Goal: Navigation & Orientation: Find specific page/section

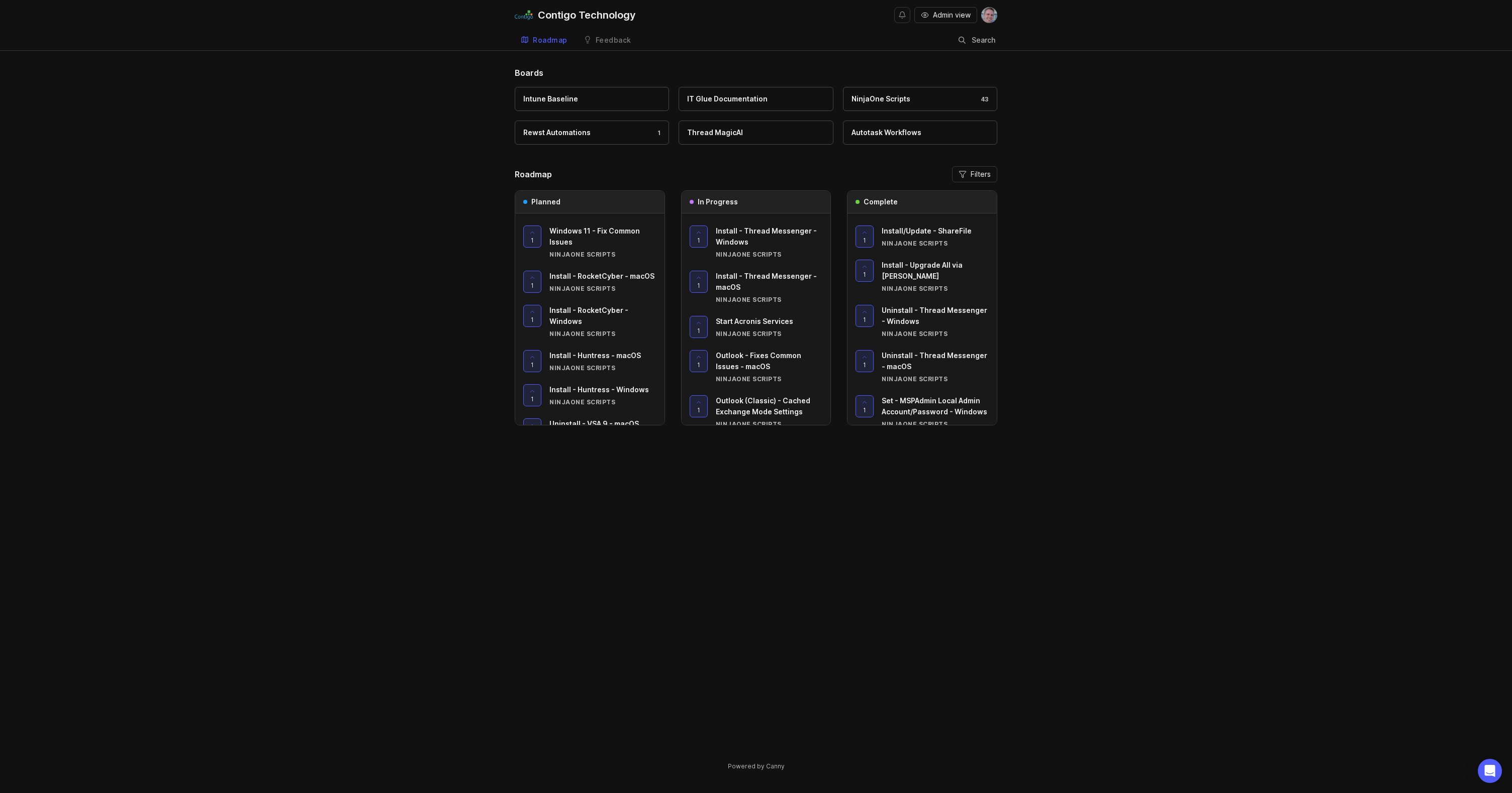
click at [960, 97] on div "NinjaOne Scripts 43" at bounding box center [920, 99] width 137 height 11
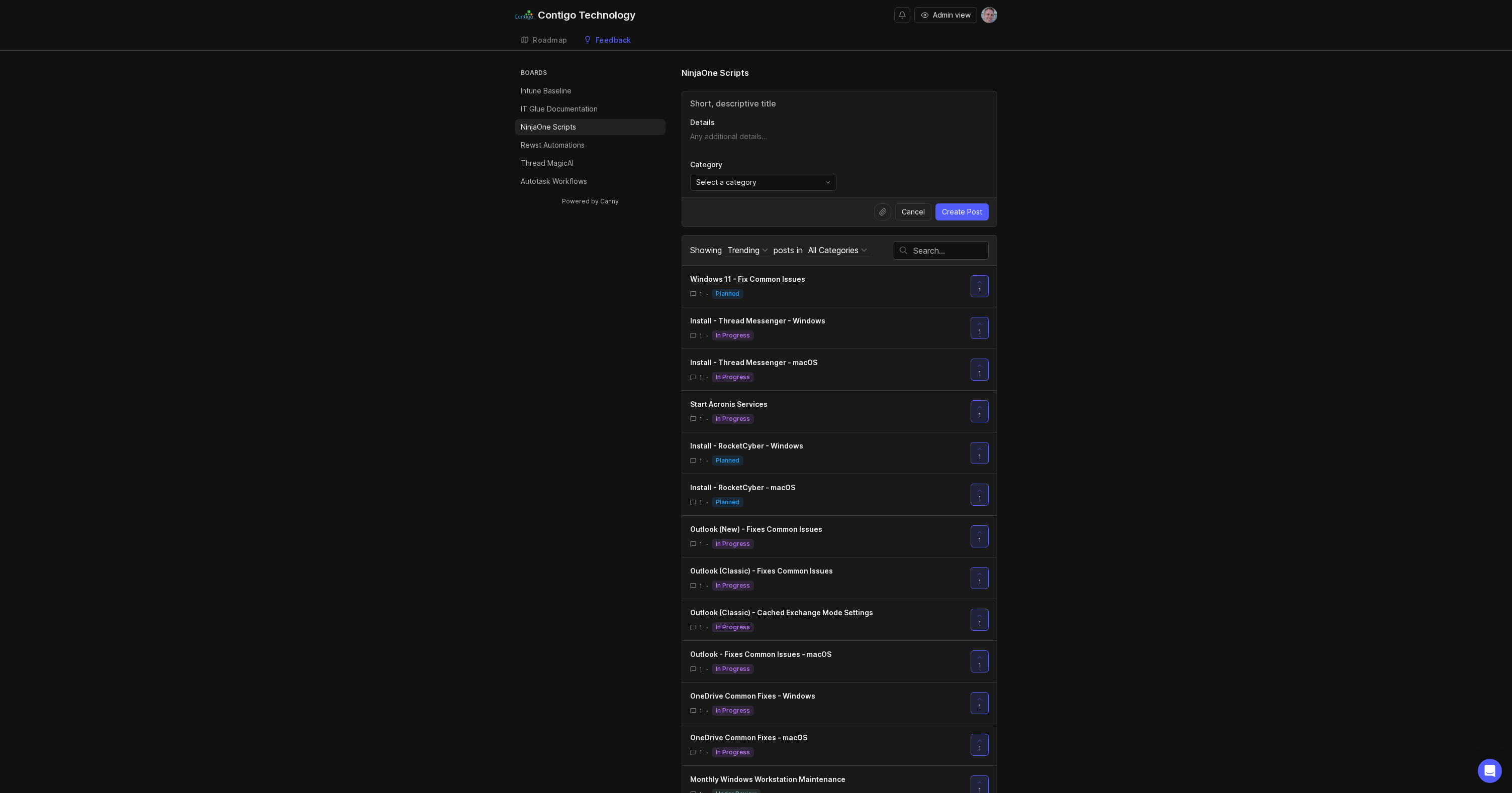
click at [551, 40] on div "Roadmap" at bounding box center [550, 40] width 35 height 7
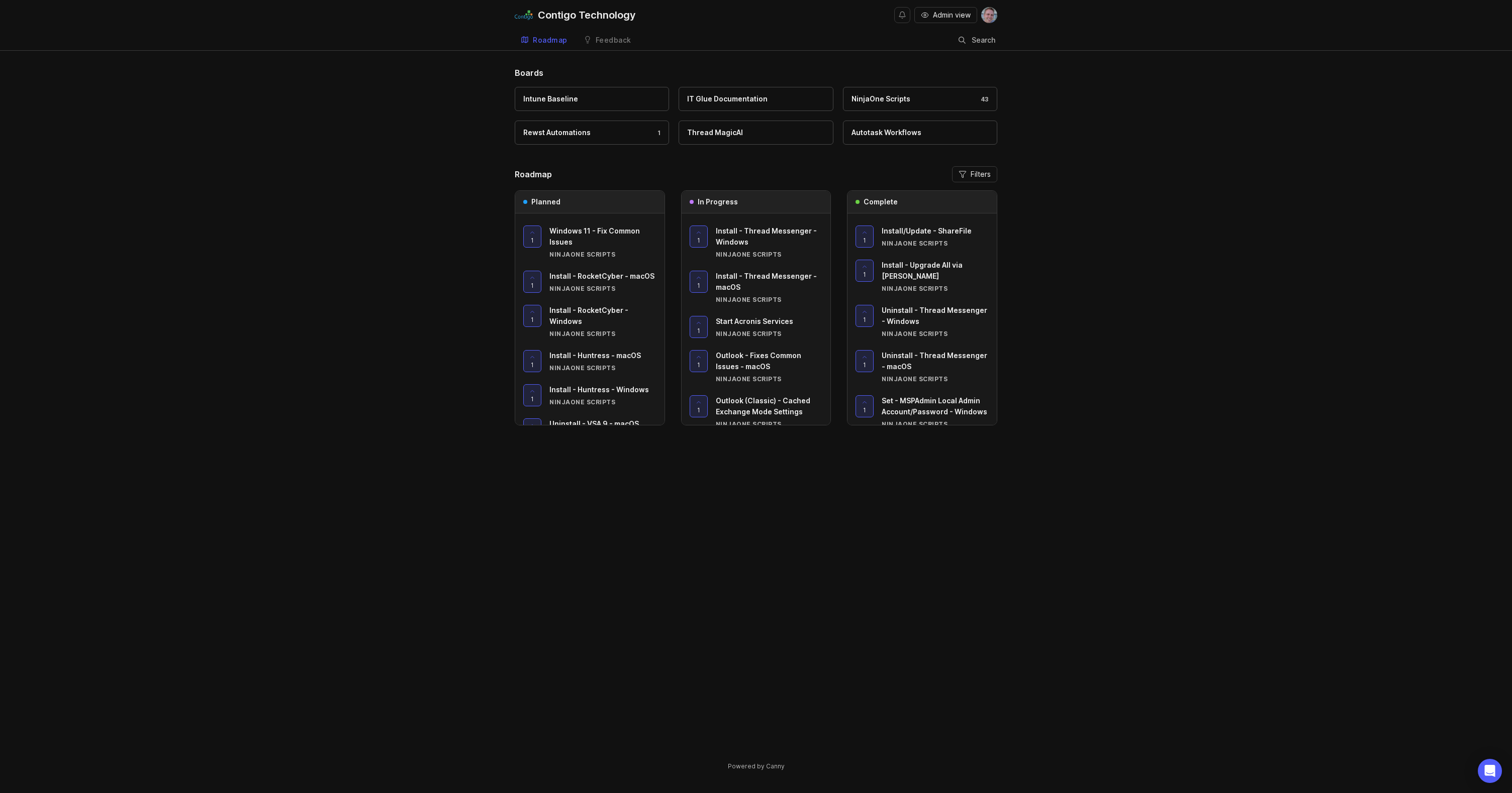
click at [605, 133] on div "Rewst Automations 1" at bounding box center [592, 132] width 137 height 11
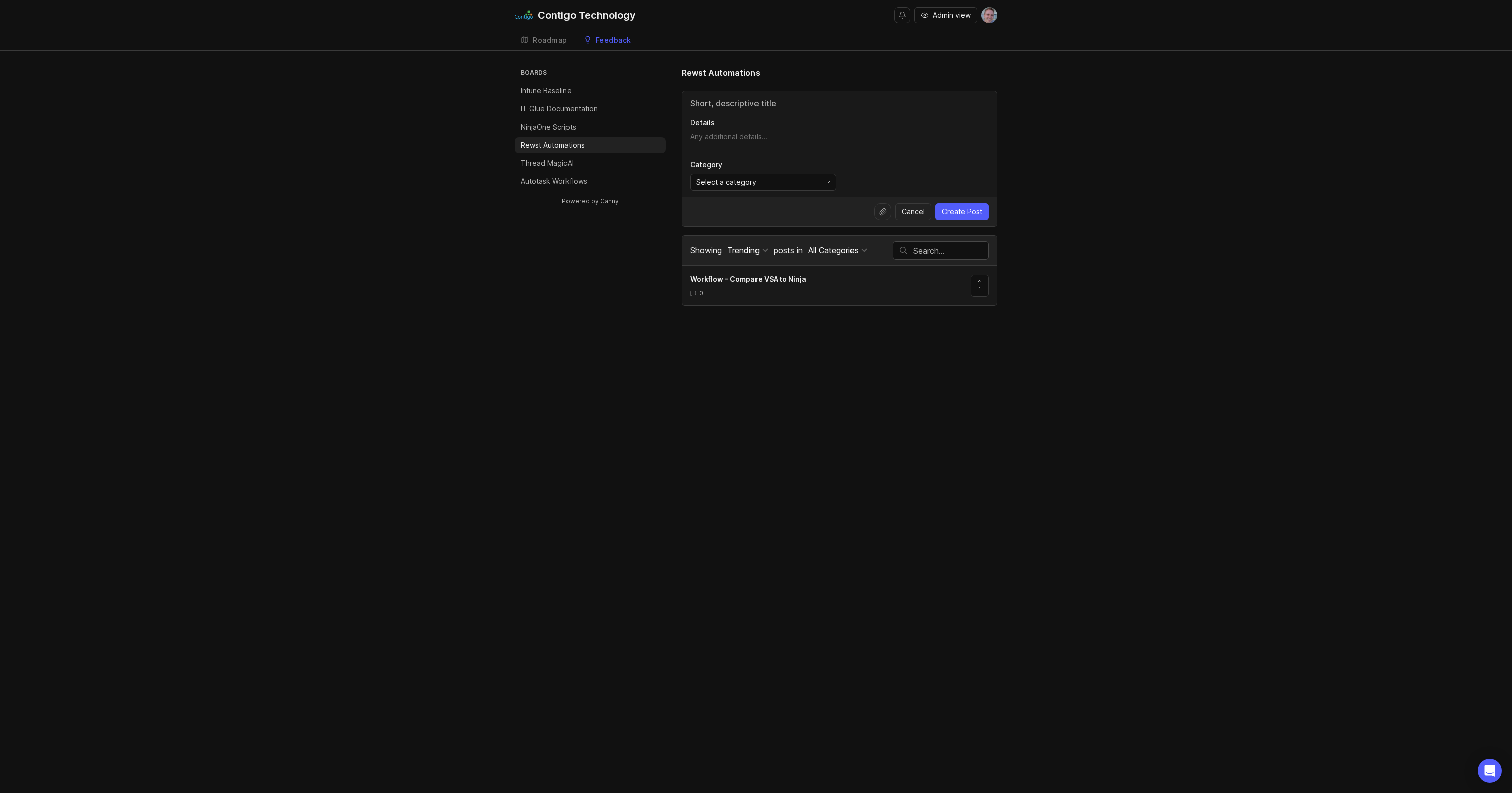
click at [832, 255] on div "All Categories" at bounding box center [834, 250] width 50 height 11
click at [754, 253] on div "Trending" at bounding box center [743, 250] width 32 height 11
click at [819, 329] on div "Complete" at bounding box center [807, 334] width 76 height 17
click at [751, 283] on span "Form - M365 Allow and Block List" at bounding box center [747, 279] width 114 height 9
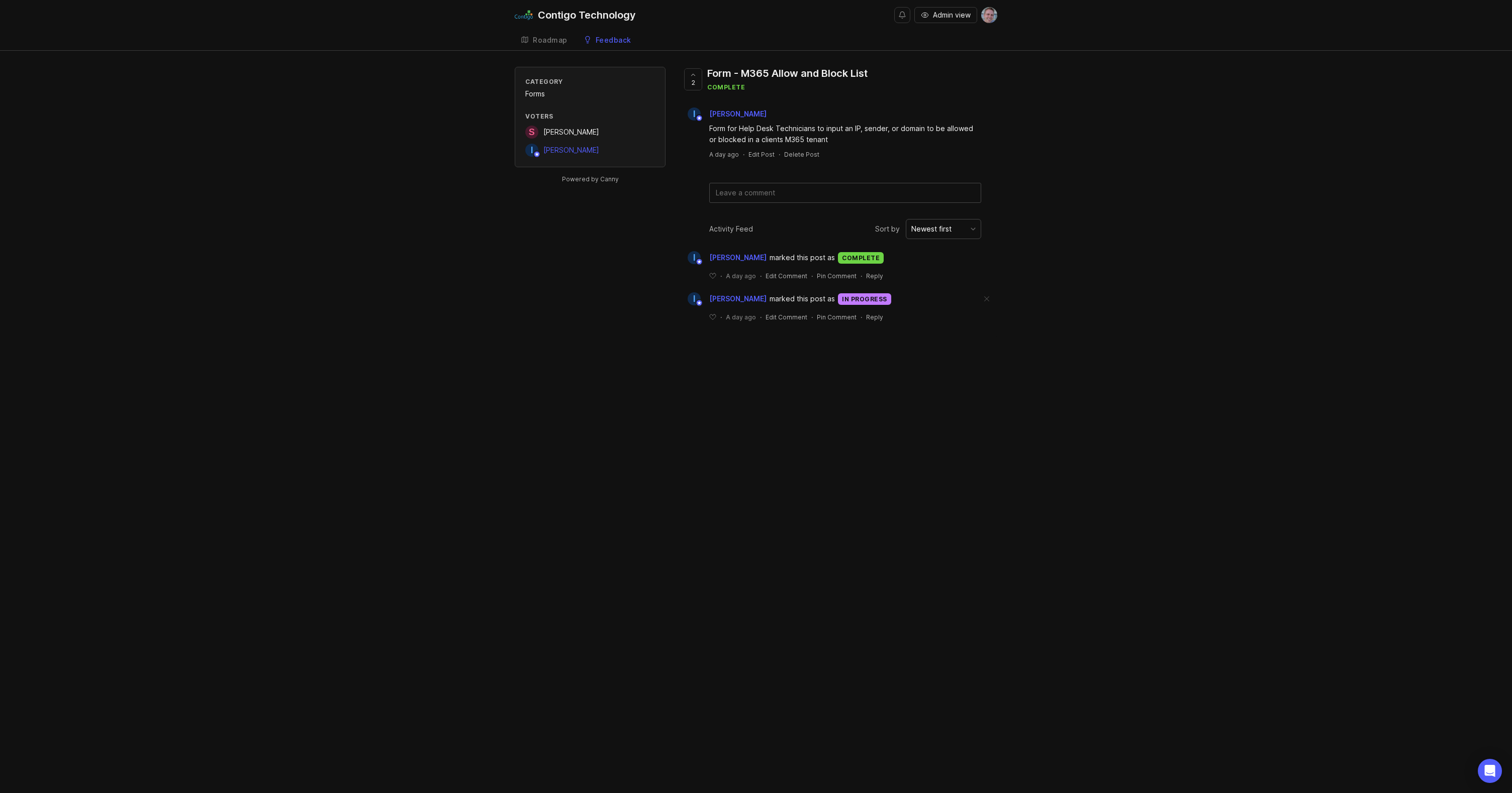
click at [556, 40] on div "Roadmap" at bounding box center [550, 40] width 35 height 7
